Goal: Transaction & Acquisition: Purchase product/service

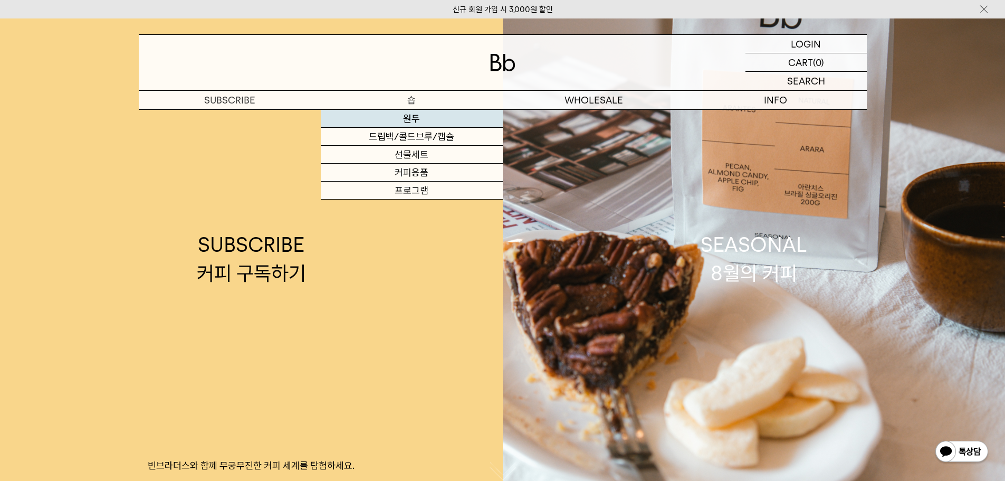
click at [423, 120] on link "원두" at bounding box center [412, 119] width 182 height 18
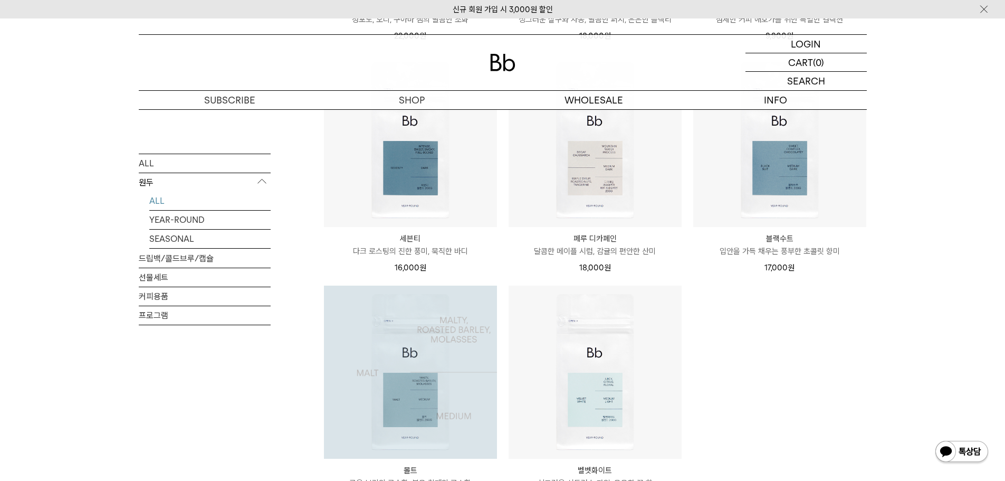
scroll to position [633, 0]
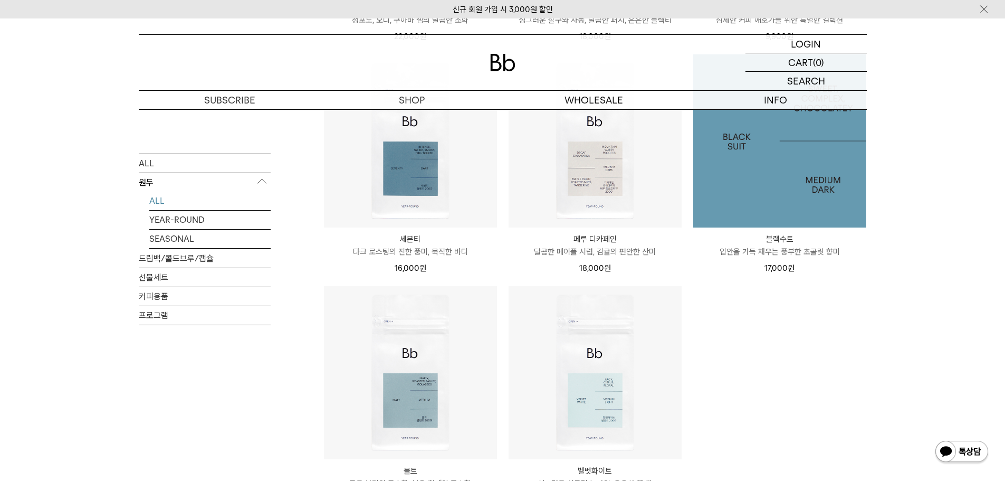
click at [783, 180] on img at bounding box center [779, 140] width 173 height 173
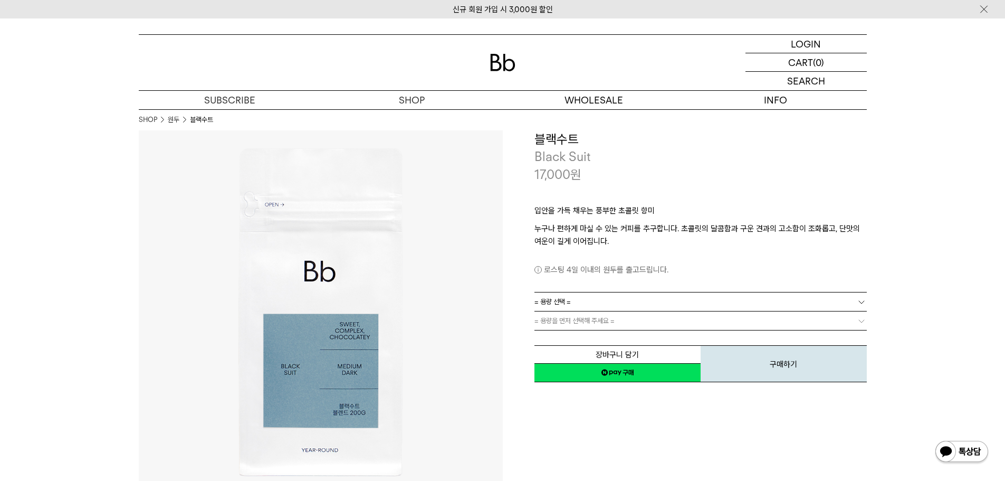
click at [675, 303] on link "= 용량 선택 =" at bounding box center [701, 301] width 332 height 18
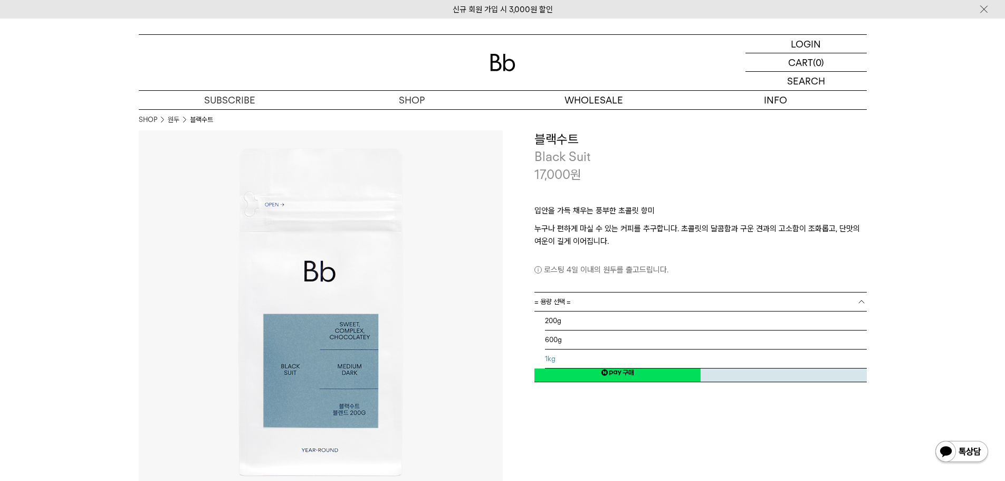
click at [601, 359] on li "1kg" at bounding box center [706, 358] width 322 height 19
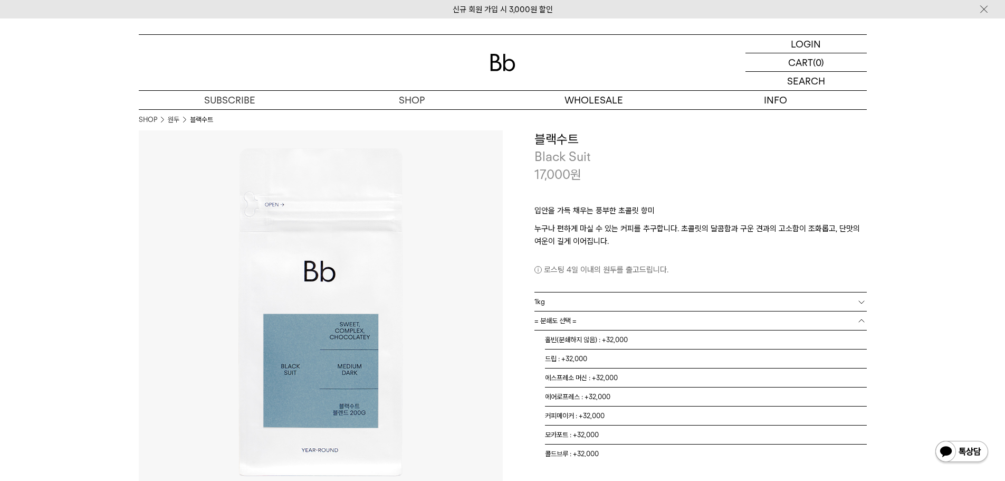
click at [631, 322] on link "= 분쇄도 선택 =" at bounding box center [701, 320] width 332 height 18
click at [642, 339] on li "홀빈(분쇄하지 않음) : +32,000" at bounding box center [706, 339] width 322 height 19
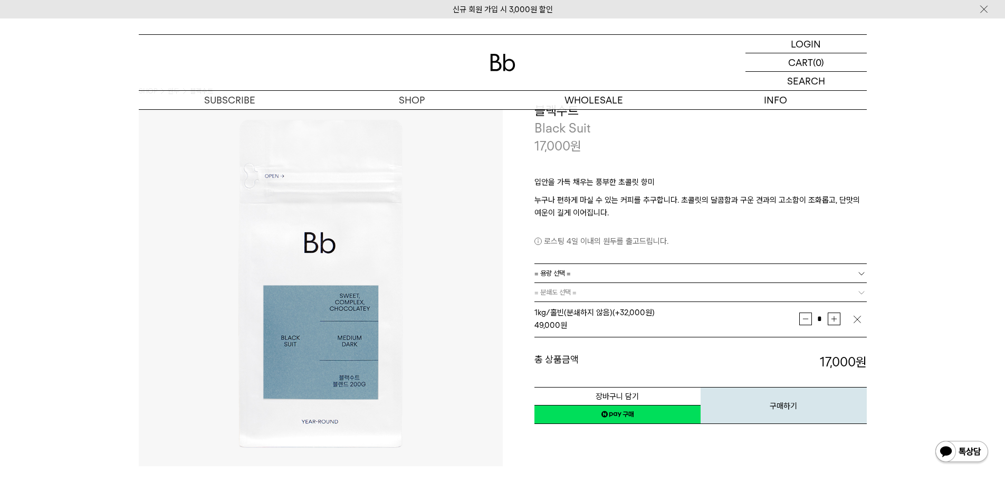
scroll to position [53, 0]
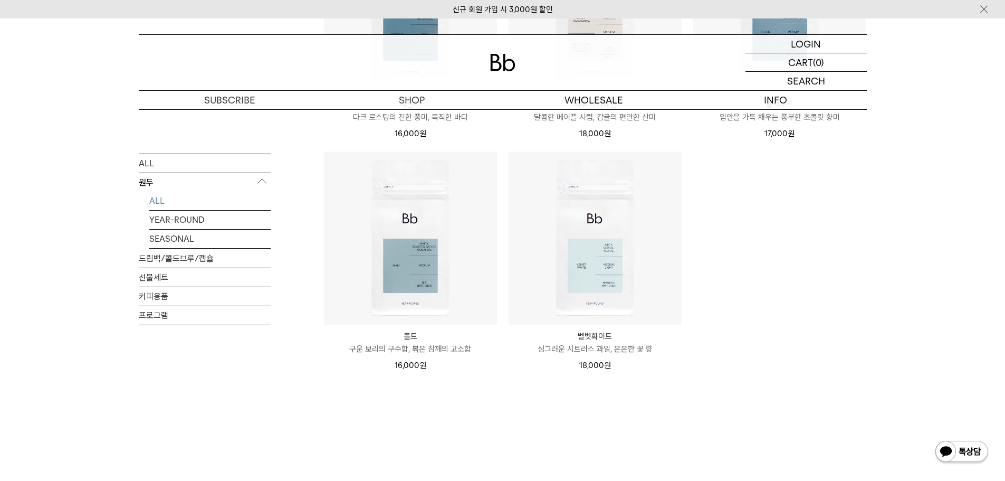
scroll to position [792, 0]
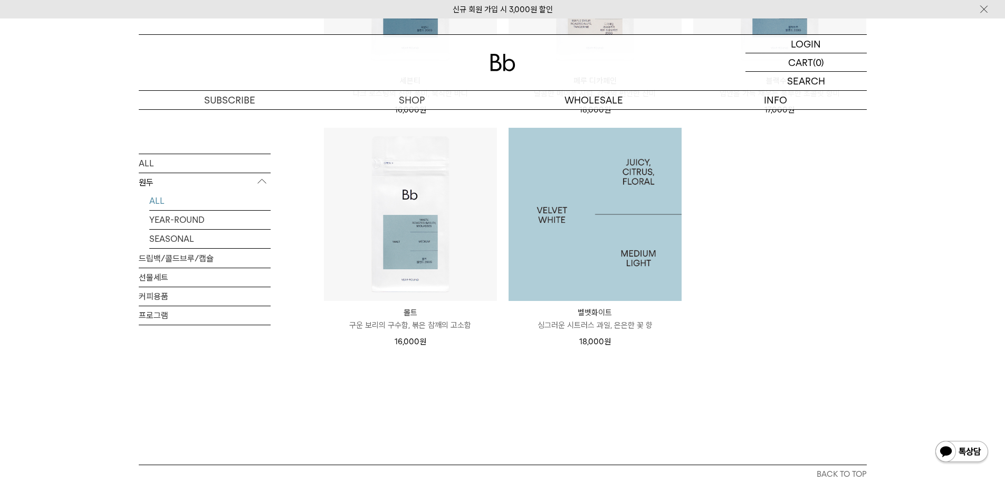
click at [632, 247] on img at bounding box center [595, 214] width 173 height 173
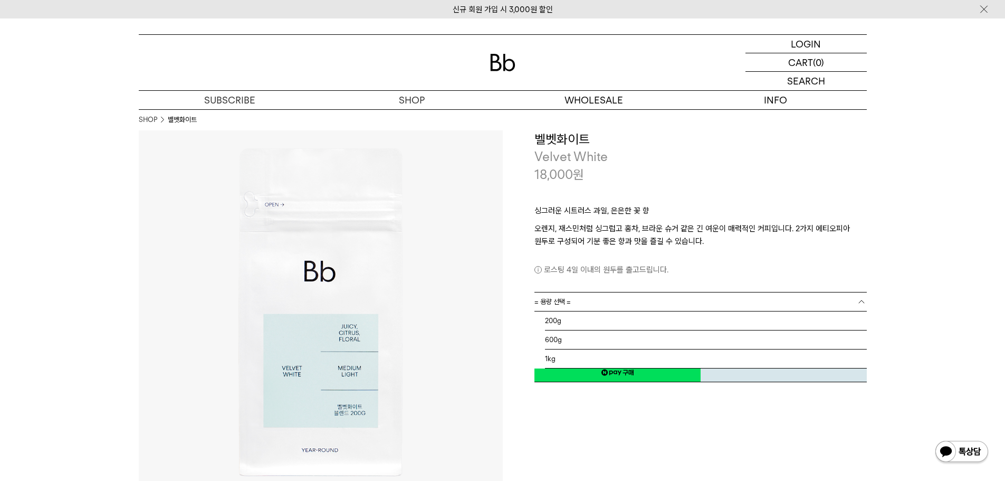
click at [595, 299] on link "= 용량 선택 =" at bounding box center [701, 301] width 332 height 18
click at [575, 355] on li "1kg" at bounding box center [706, 358] width 322 height 19
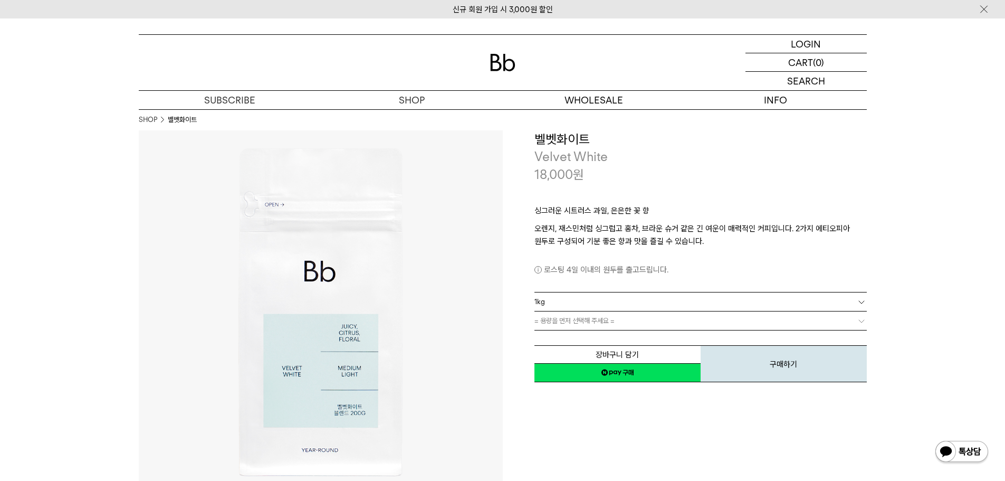
click at [631, 319] on link "= 용량을 먼저 선택해 주세요 =" at bounding box center [701, 320] width 332 height 18
click at [590, 325] on link "= 분쇄도 선택 =" at bounding box center [701, 320] width 332 height 18
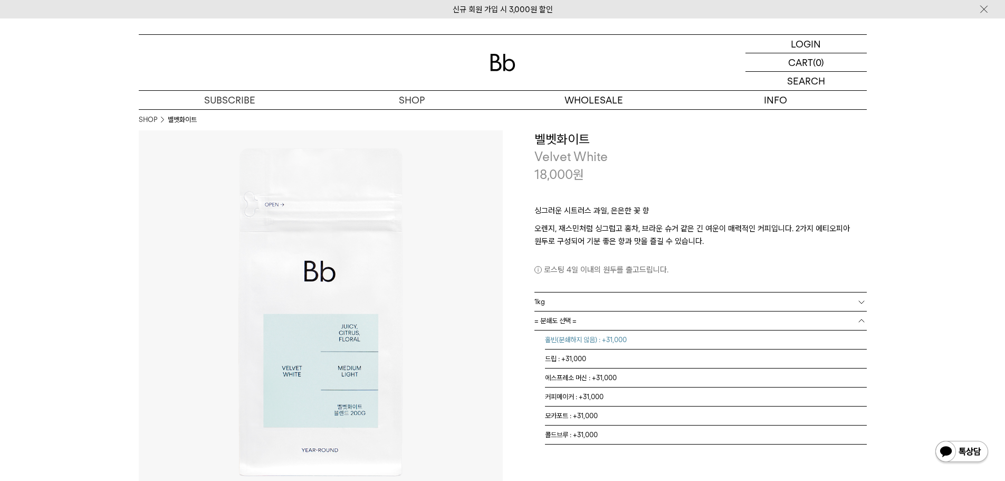
click at [598, 343] on li "홀빈(분쇄하지 않음) : +31,000" at bounding box center [706, 339] width 322 height 19
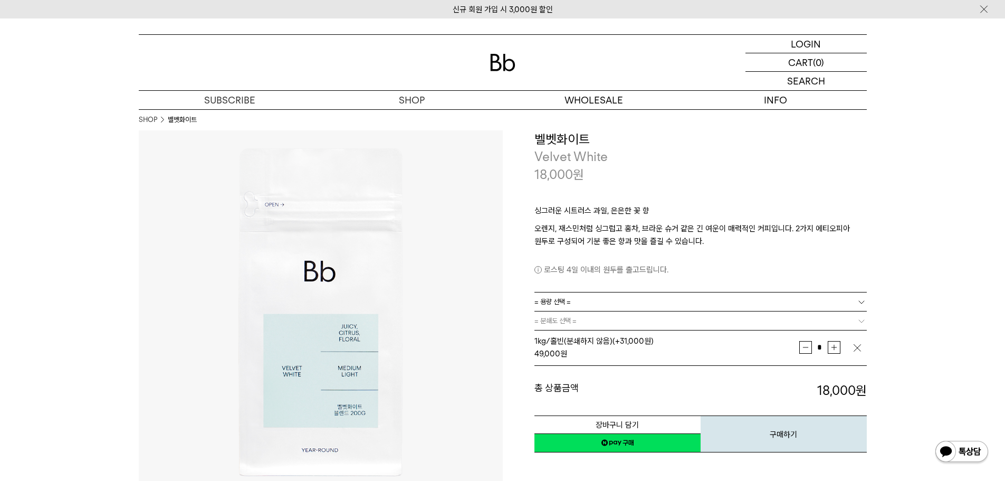
click at [454, 145] on img at bounding box center [321, 312] width 364 height 364
